Goal: Task Accomplishment & Management: Use online tool/utility

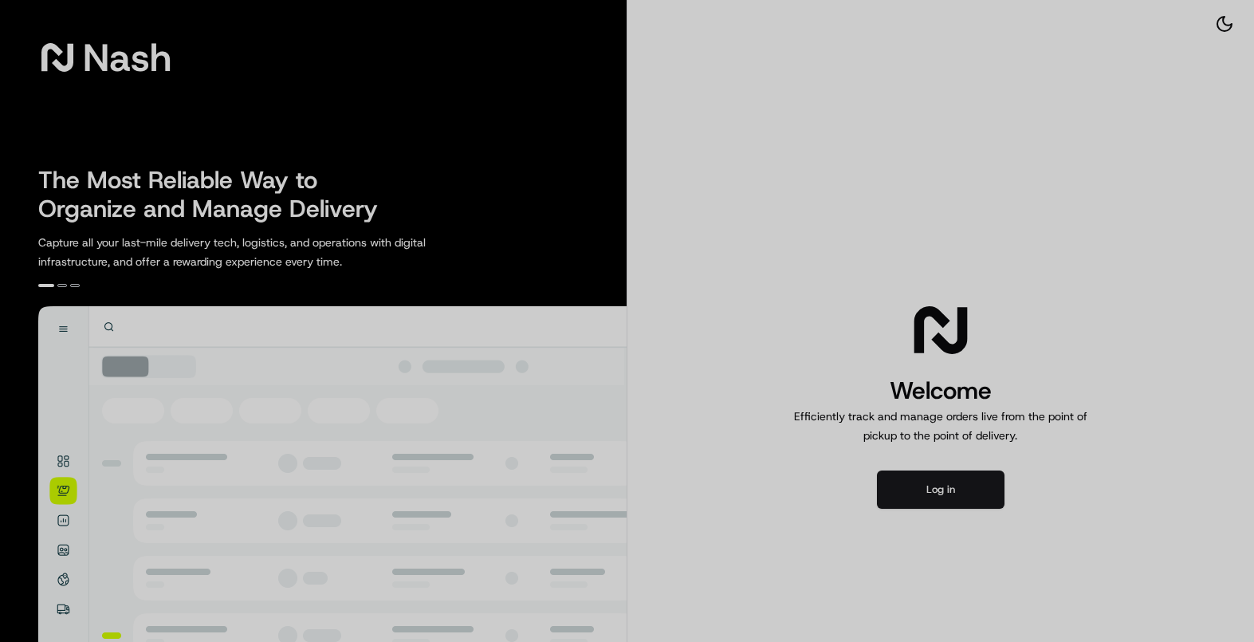
click at [924, 506] on div at bounding box center [627, 321] width 1254 height 642
click at [936, 487] on div at bounding box center [627, 321] width 1254 height 642
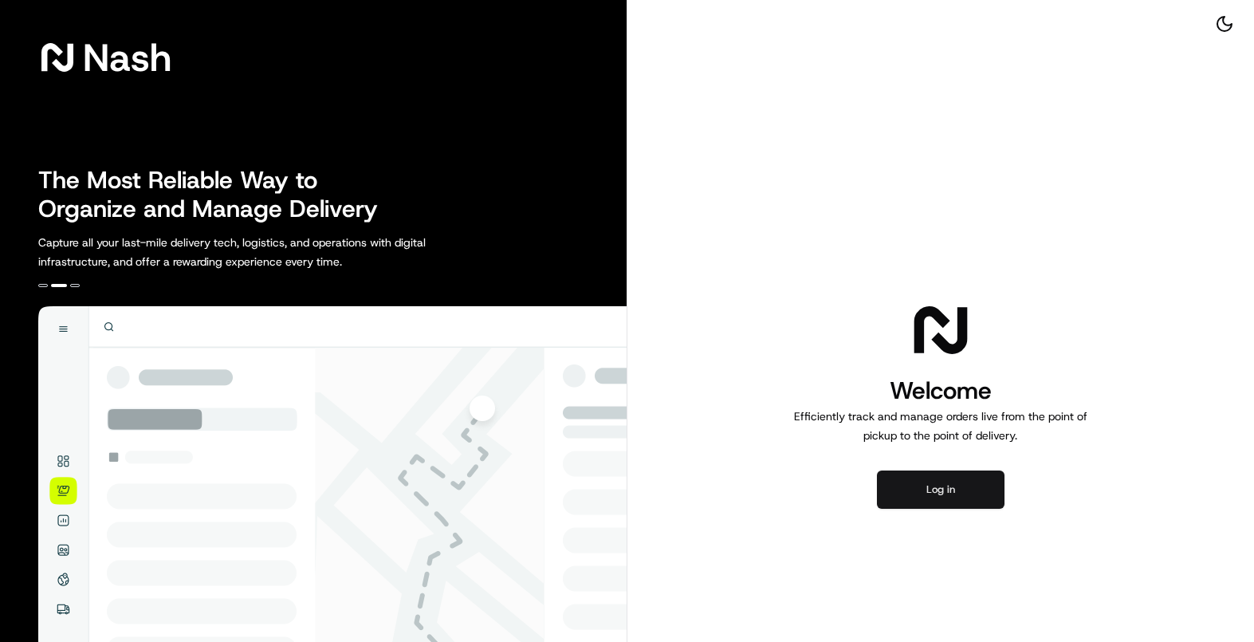
click at [935, 479] on button "Log in" at bounding box center [941, 490] width 128 height 38
